Goal: Information Seeking & Learning: Learn about a topic

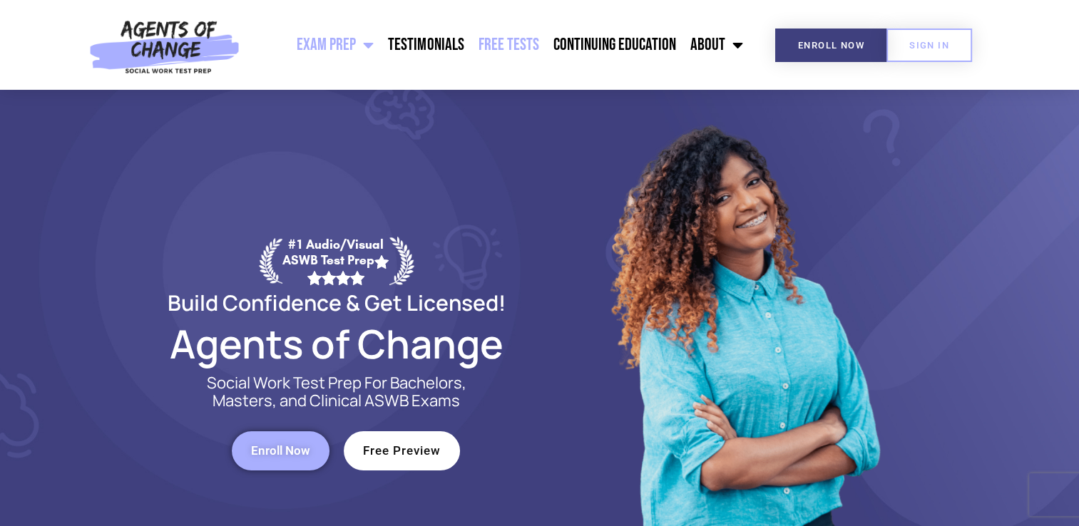
click at [491, 53] on link "Free Tests" at bounding box center [508, 45] width 75 height 36
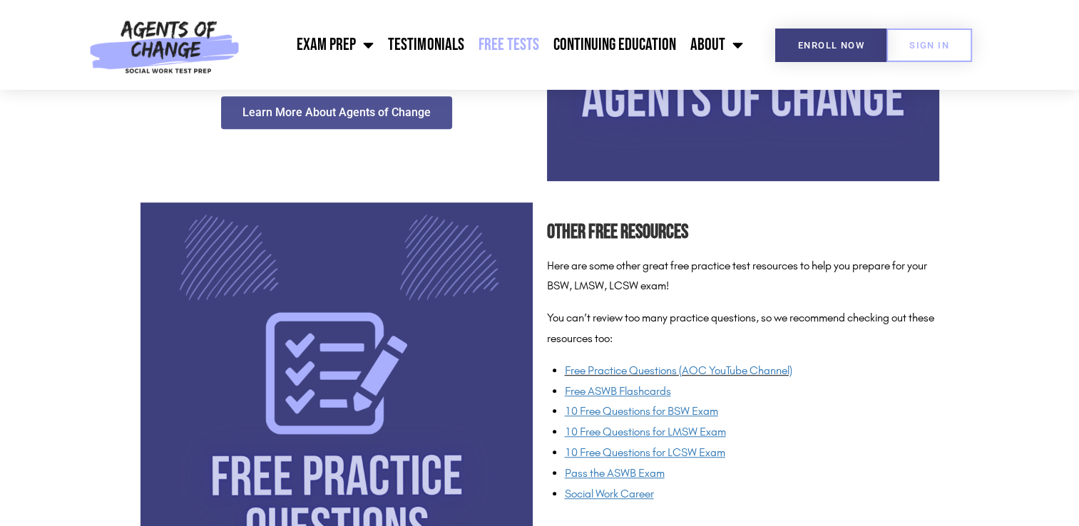
scroll to position [944, 0]
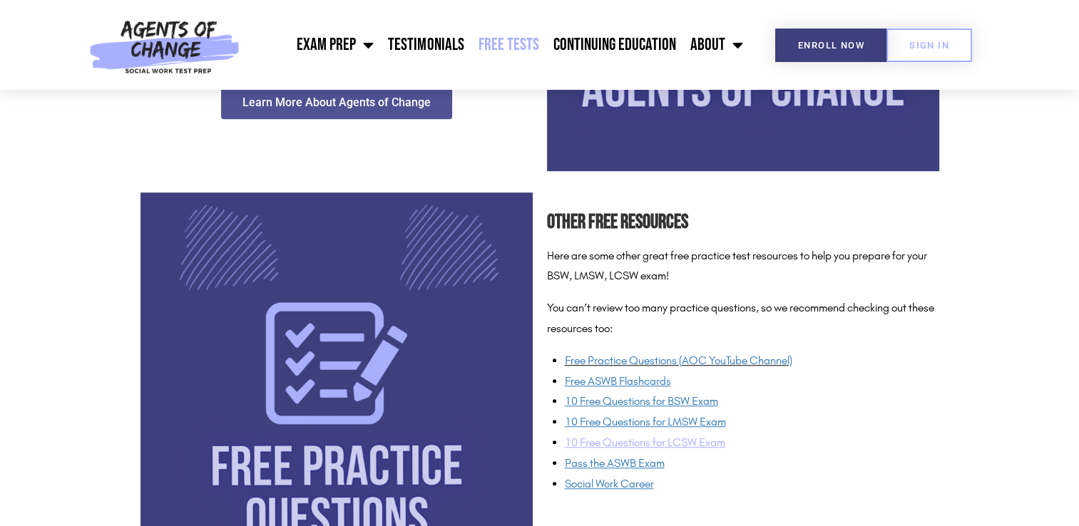
click at [693, 444] on span "10 Free Questions for LCSW Exam" at bounding box center [645, 443] width 160 height 14
